Goal: Task Accomplishment & Management: Manage account settings

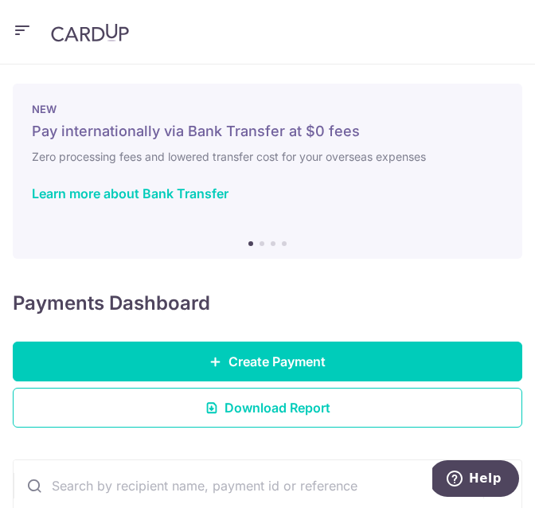
click at [29, 25] on icon "button" at bounding box center [22, 31] width 19 height 20
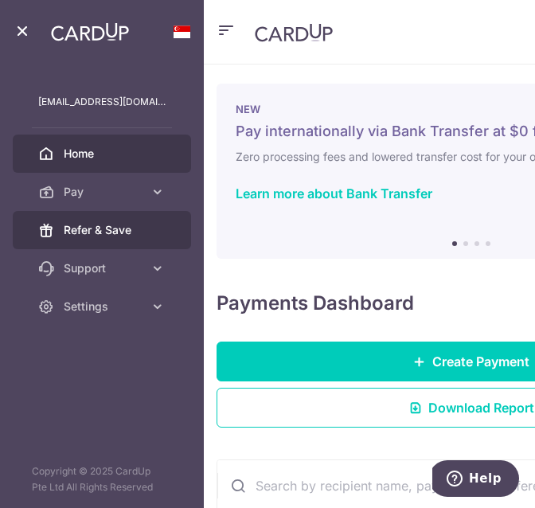
click at [70, 232] on span "Refer & Save" at bounding box center [115, 230] width 102 height 16
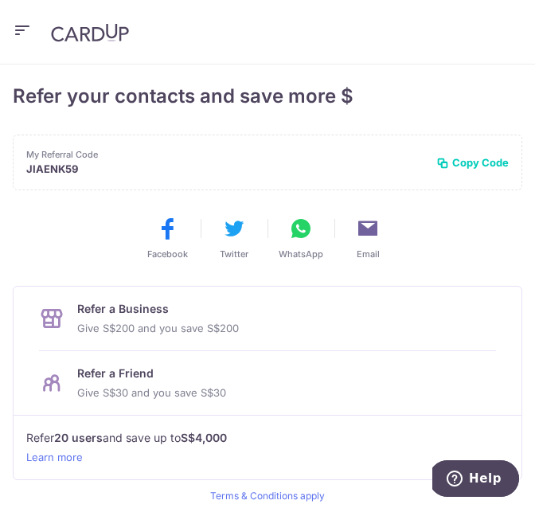
click at [25, 33] on icon "button" at bounding box center [22, 31] width 19 height 20
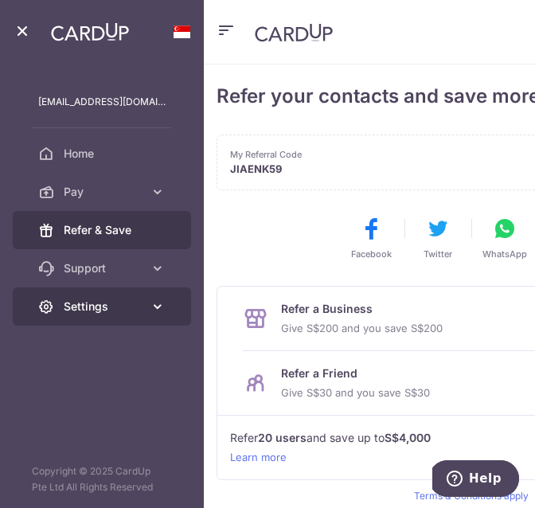
click at [112, 322] on link "Settings" at bounding box center [102, 307] width 178 height 38
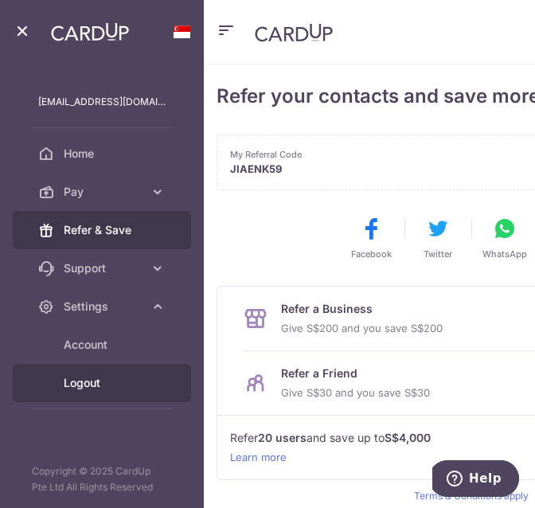
click at [91, 384] on span "Logout" at bounding box center [115, 383] width 102 height 16
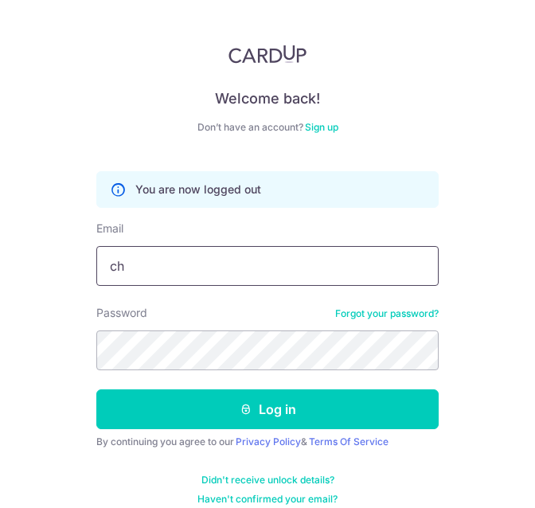
type input "[EMAIL_ADDRESS][DOMAIN_NAME]"
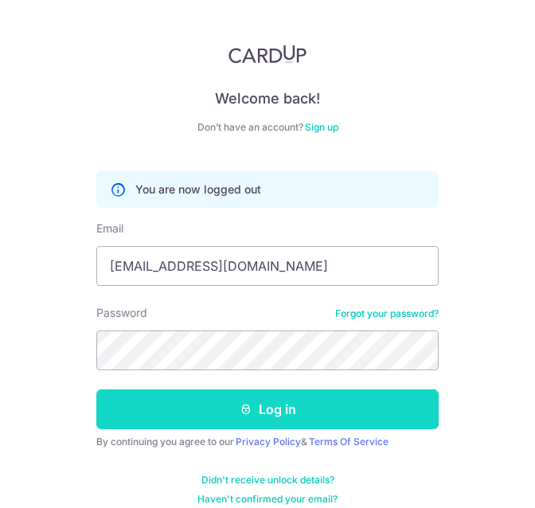
click at [174, 414] on button "Log in" at bounding box center [267, 410] width 343 height 40
